Goal: Task Accomplishment & Management: Use online tool/utility

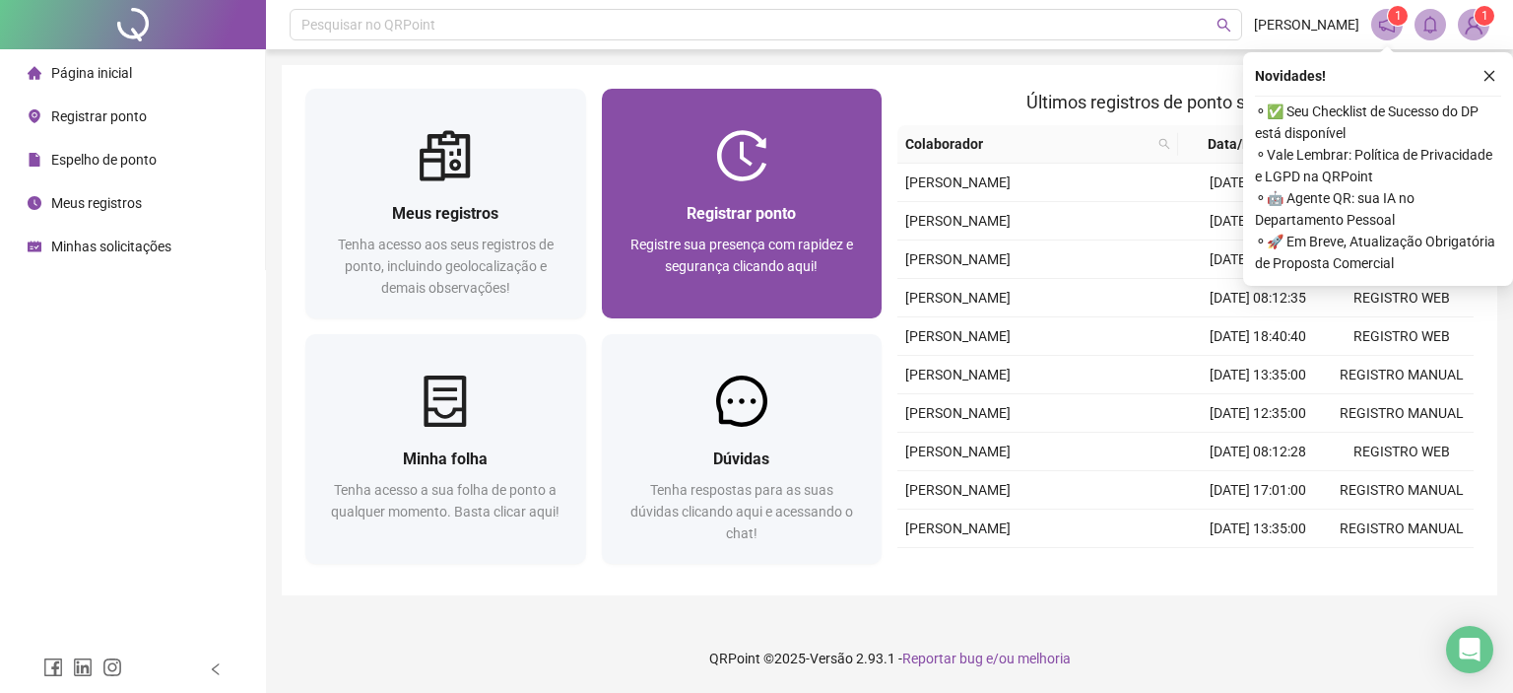
click at [810, 212] on div "Registrar ponto" at bounding box center [742, 213] width 233 height 25
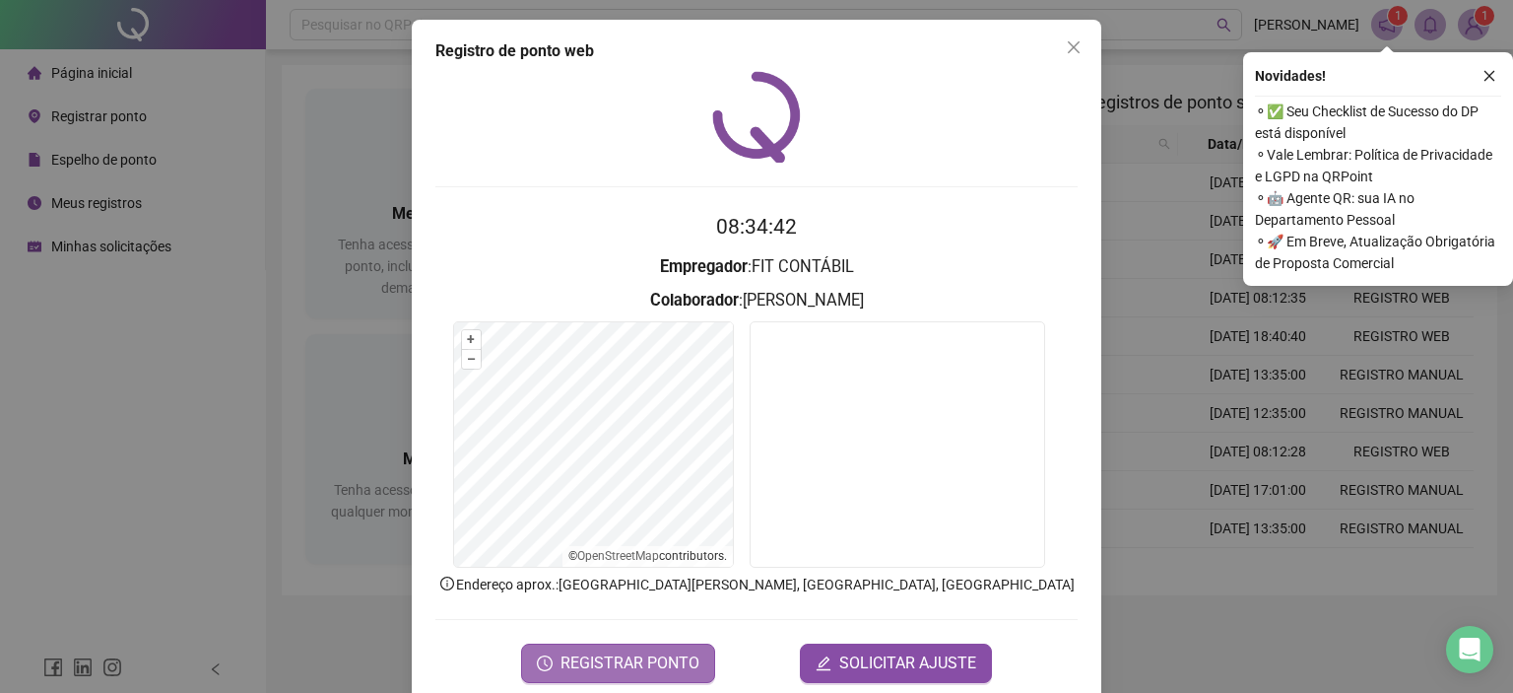
click at [567, 660] on span "REGISTRAR PONTO" at bounding box center [630, 663] width 139 height 24
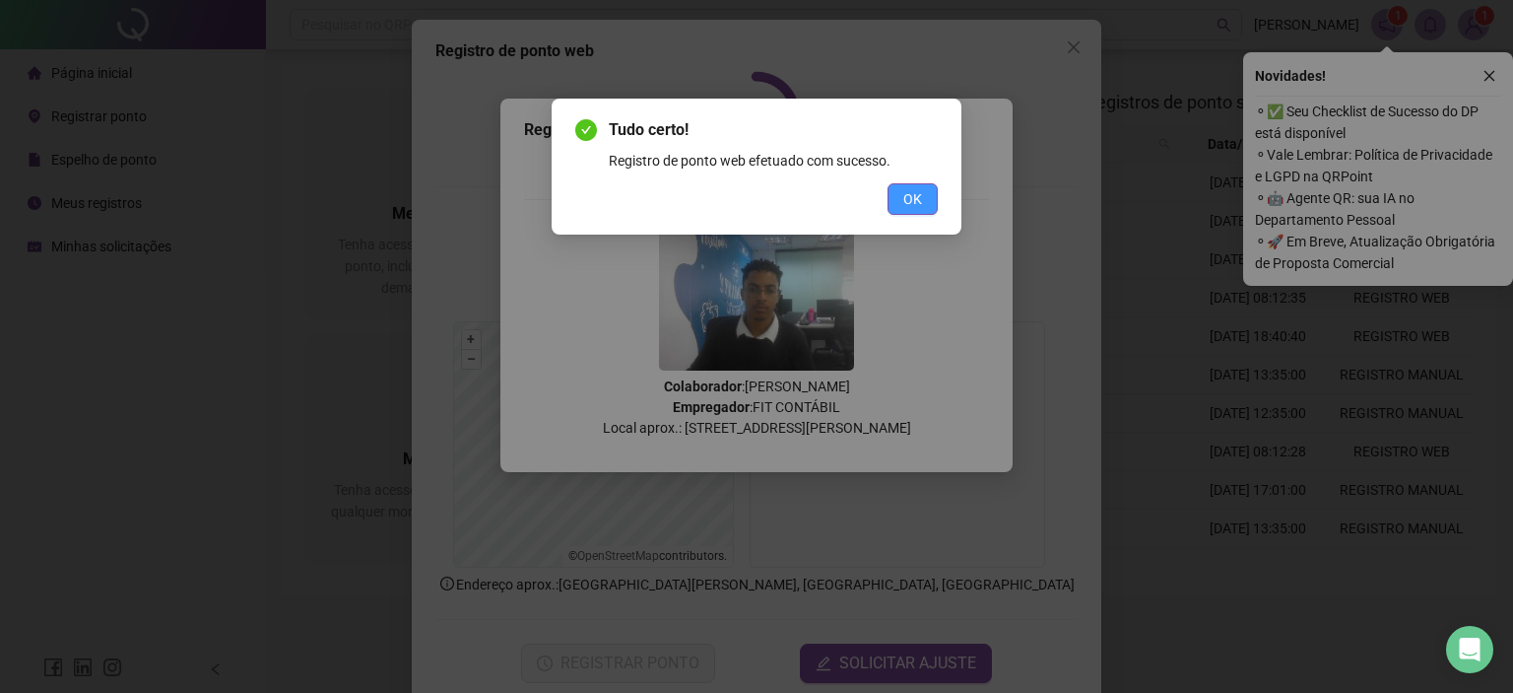
click at [918, 200] on span "OK" at bounding box center [912, 199] width 19 height 22
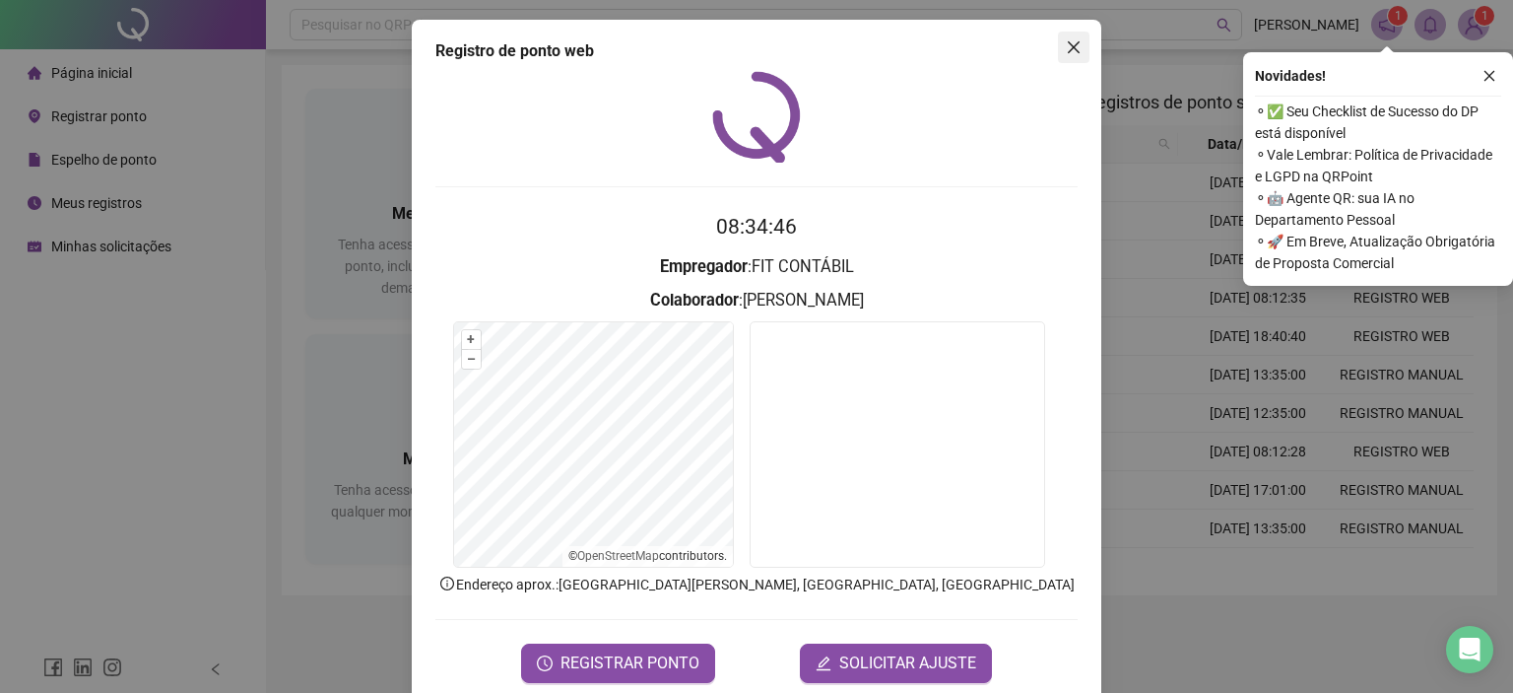
click at [1068, 50] on icon "close" at bounding box center [1074, 47] width 12 height 12
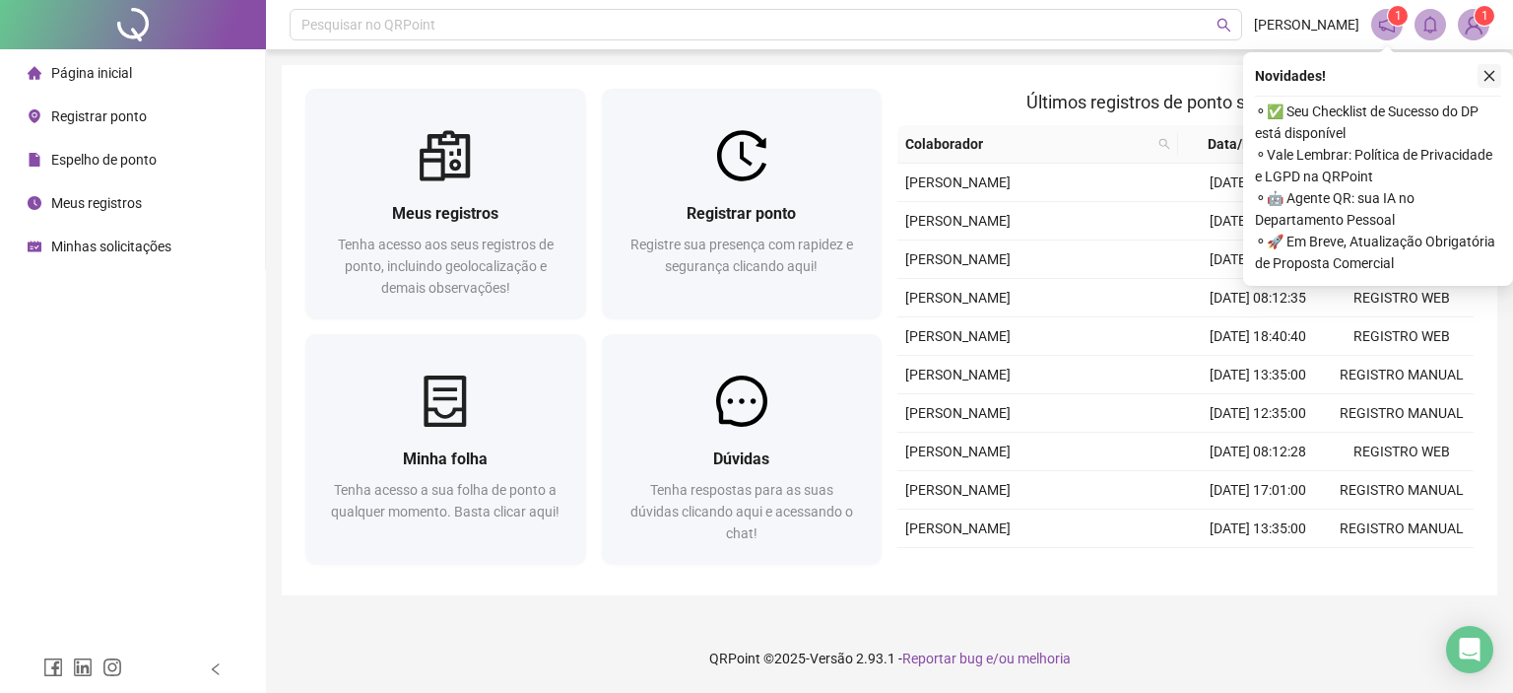
click at [1498, 76] on button "button" at bounding box center [1490, 76] width 24 height 24
